Goal: Navigation & Orientation: Find specific page/section

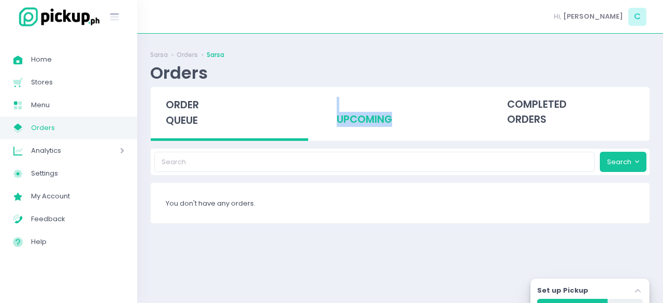
drag, startPoint x: 387, startPoint y: 138, endPoint x: 351, endPoint y: 110, distance: 45.4
click at [351, 110] on div "upcoming" at bounding box center [400, 114] width 171 height 54
click at [351, 110] on div "upcoming" at bounding box center [400, 112] width 158 height 51
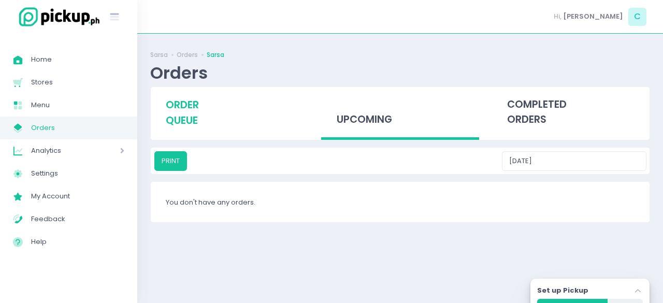
click at [177, 126] on span "order queue" at bounding box center [182, 113] width 33 height 30
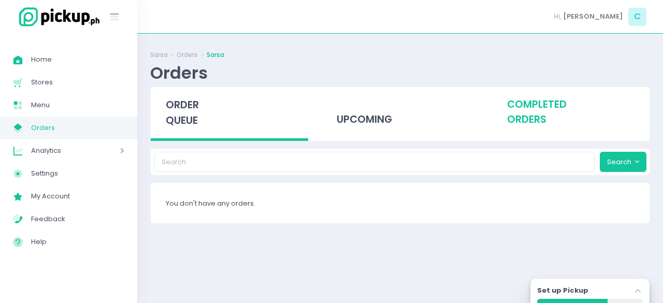
click at [520, 112] on div "completed orders" at bounding box center [571, 112] width 158 height 51
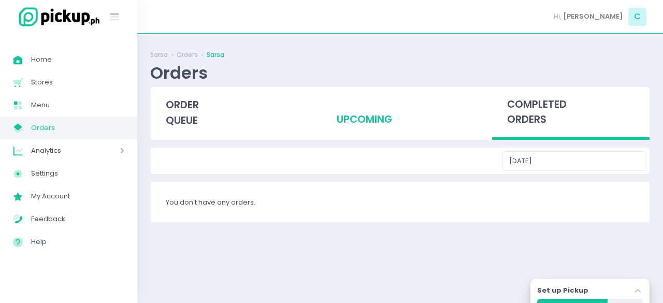
click at [364, 116] on div "upcoming" at bounding box center [400, 112] width 158 height 51
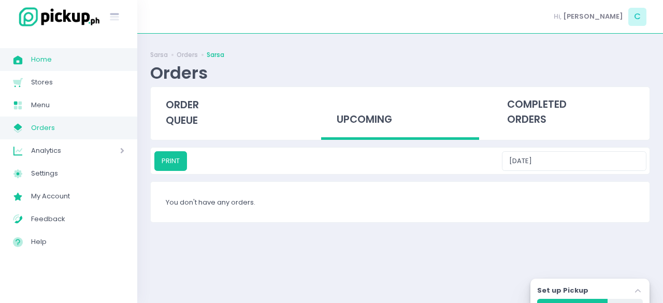
click at [61, 53] on span "Home" at bounding box center [77, 59] width 93 height 13
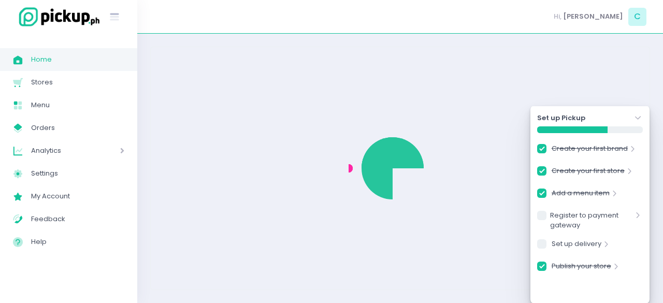
checkbox input "true"
